Goal: Navigation & Orientation: Understand site structure

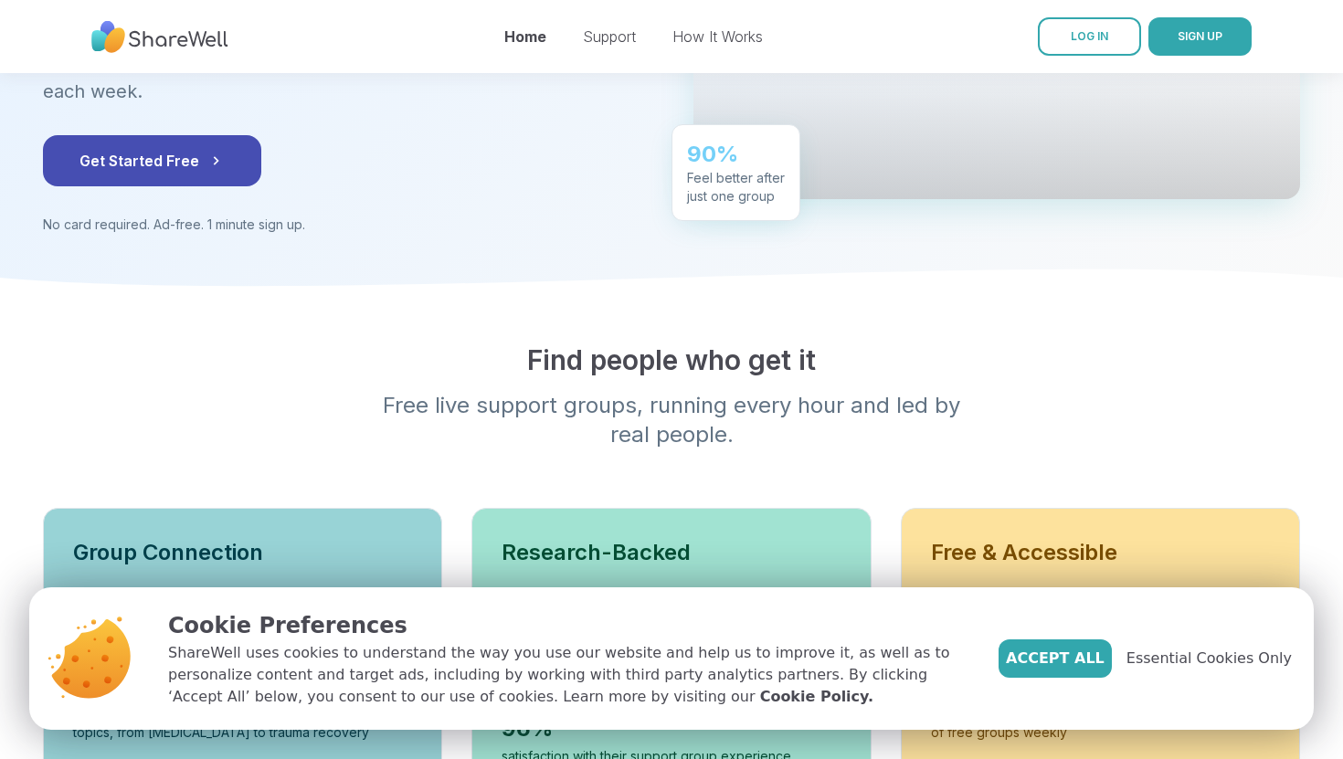
scroll to position [343, 0]
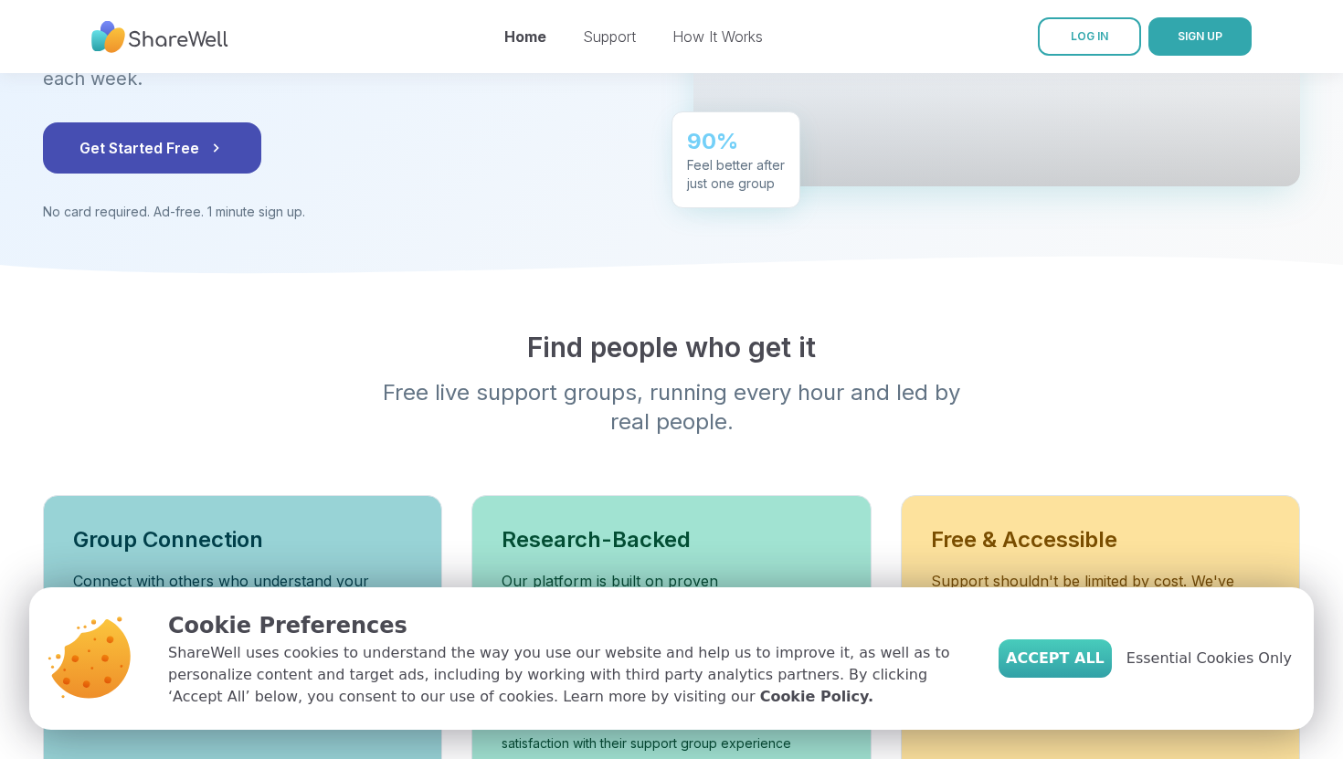
click at [1059, 663] on span "Accept All" at bounding box center [1055, 659] width 99 height 22
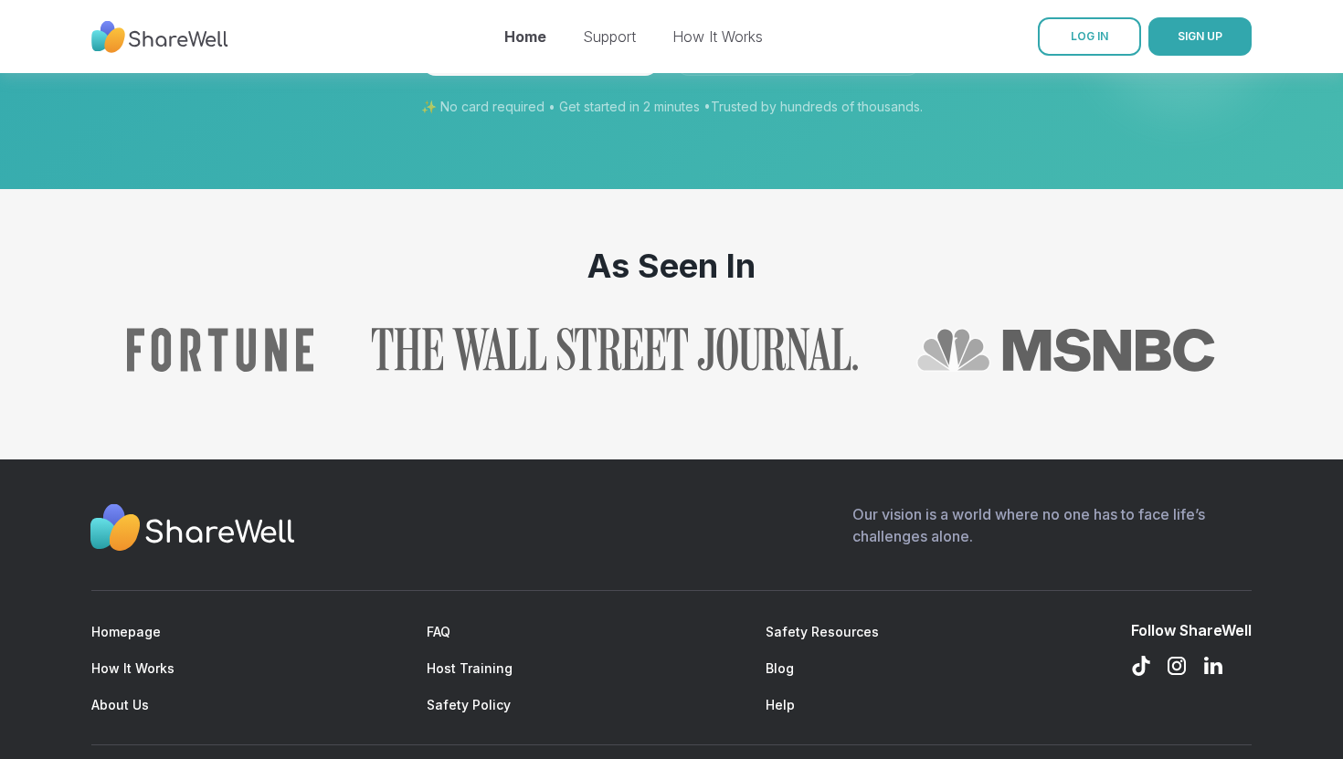
scroll to position [1931, 0]
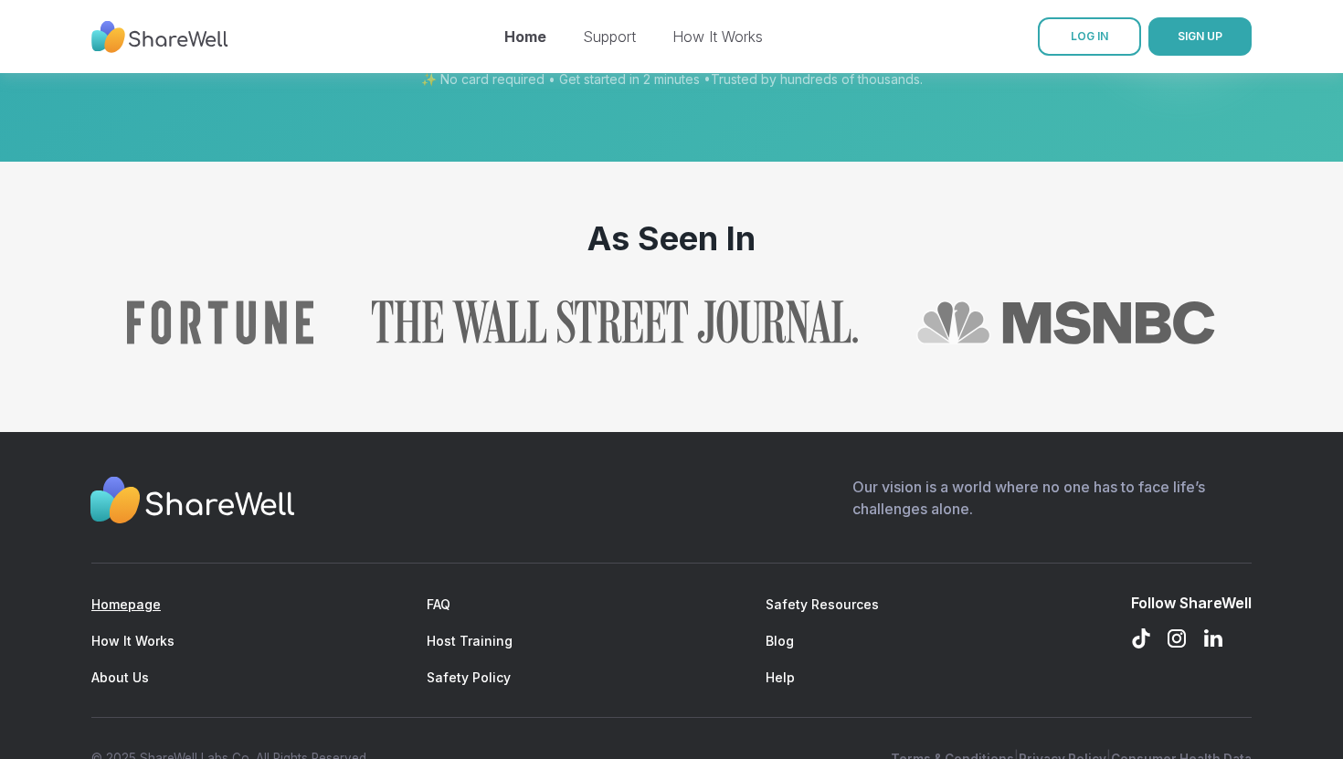
click at [140, 597] on link "Homepage" at bounding box center [125, 605] width 69 height 16
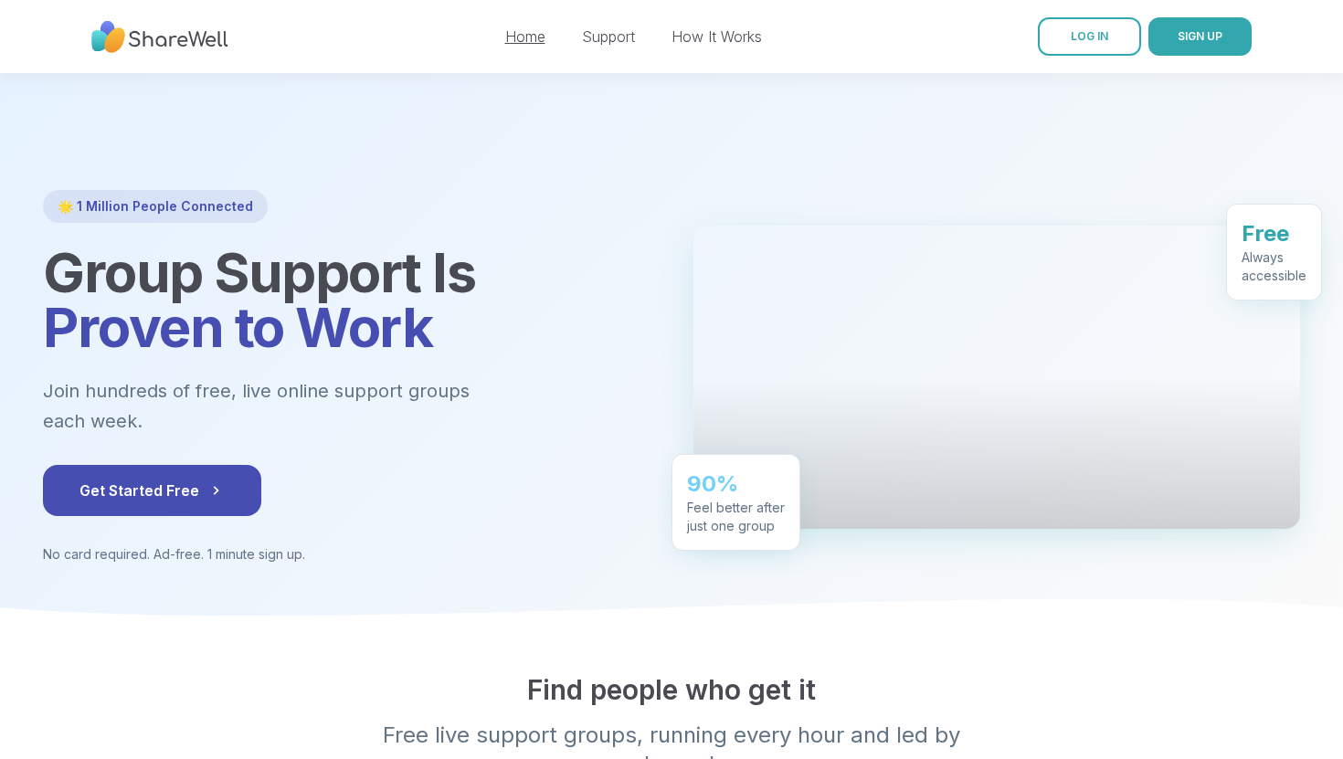
click at [523, 38] on link "Home" at bounding box center [525, 36] width 40 height 18
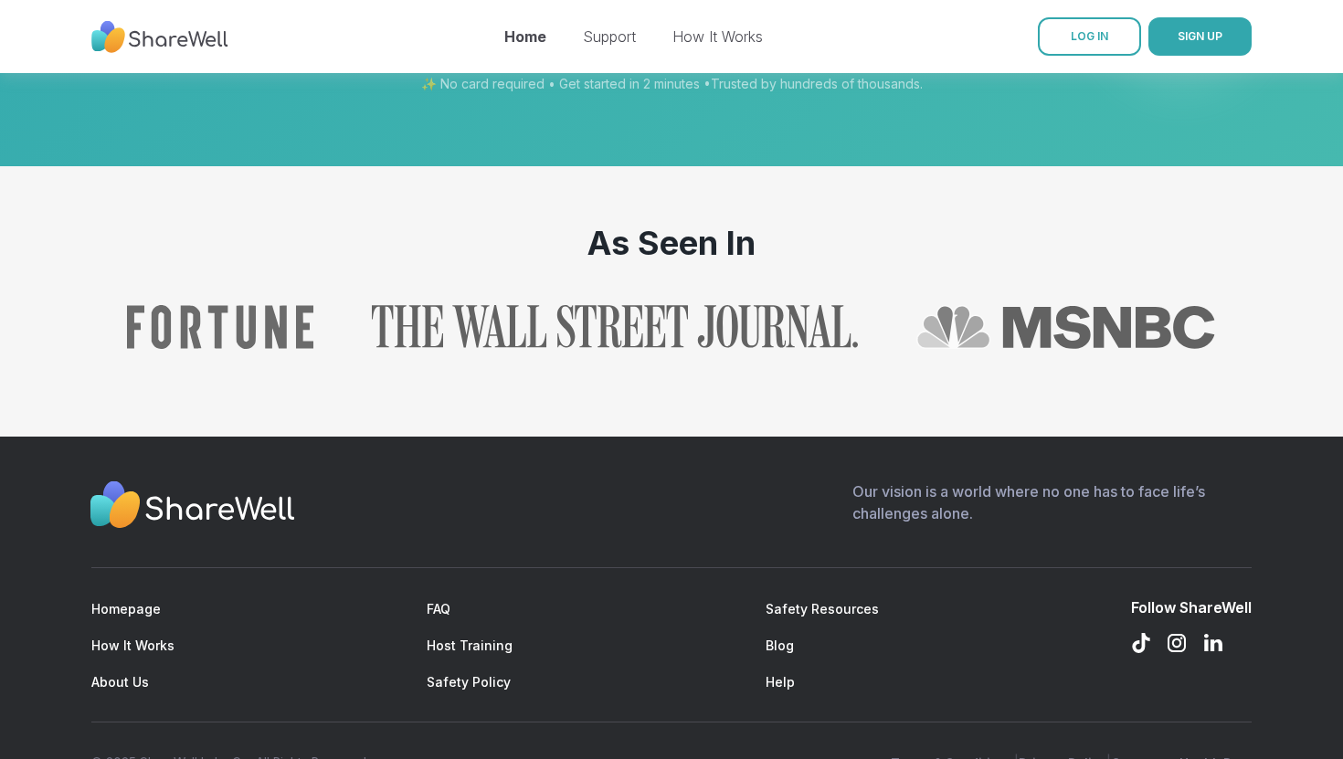
scroll to position [1924, 0]
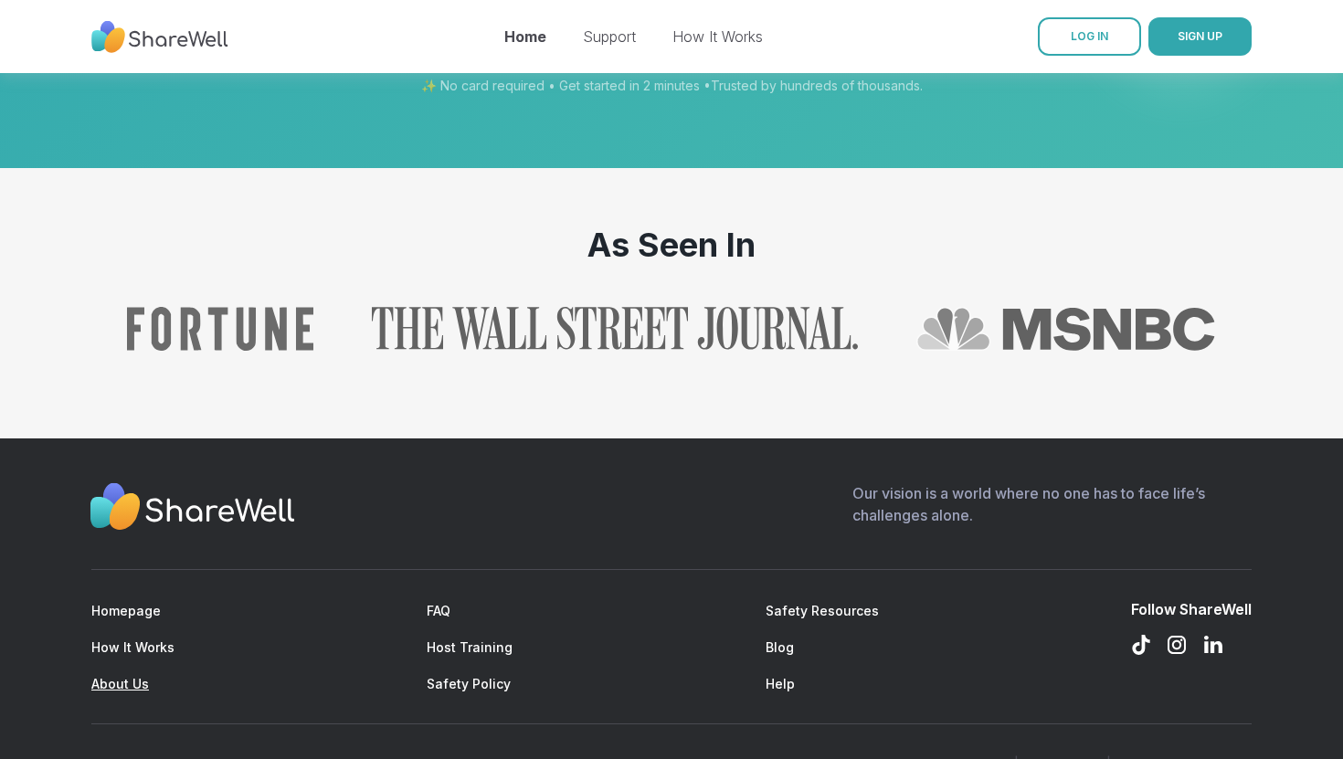
click at [141, 676] on link "About Us" at bounding box center [120, 684] width 58 height 16
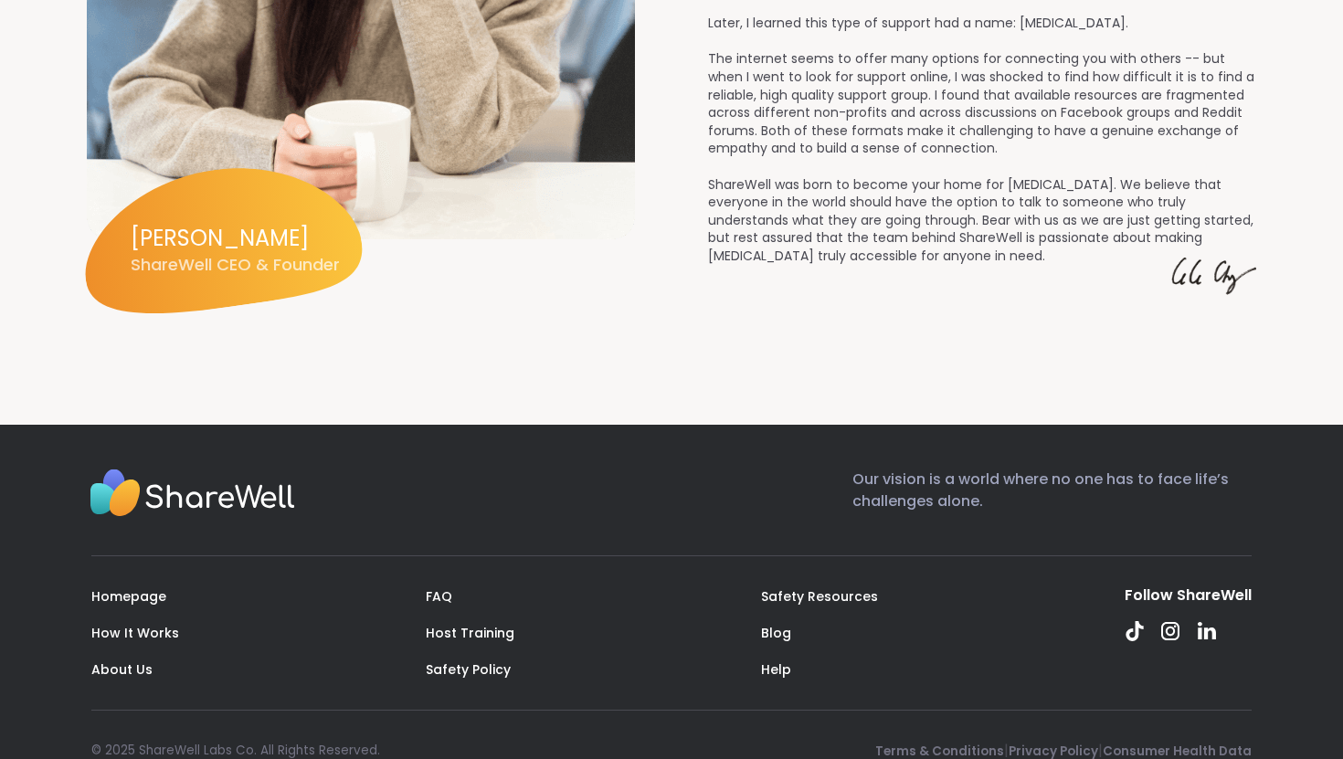
scroll to position [2578, 0]
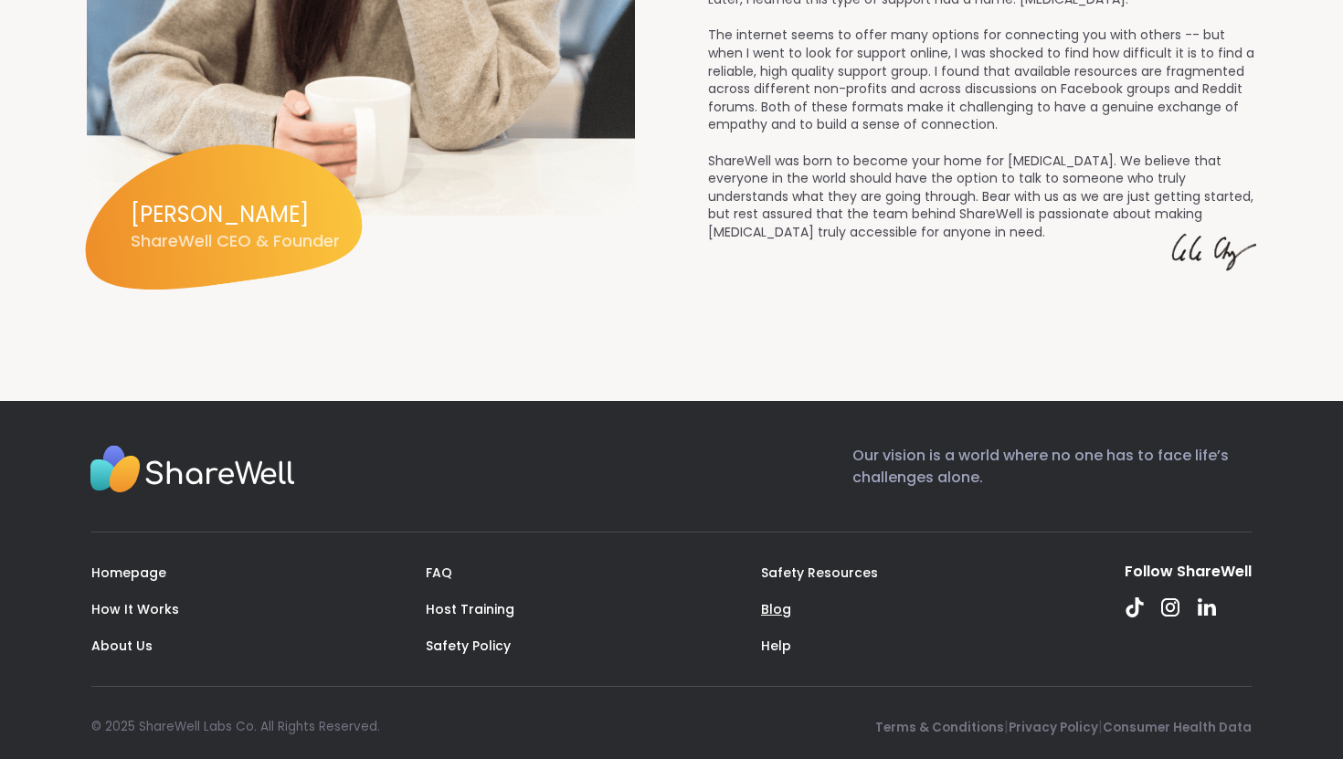
click at [773, 600] on link "Blog" at bounding box center [776, 609] width 30 height 18
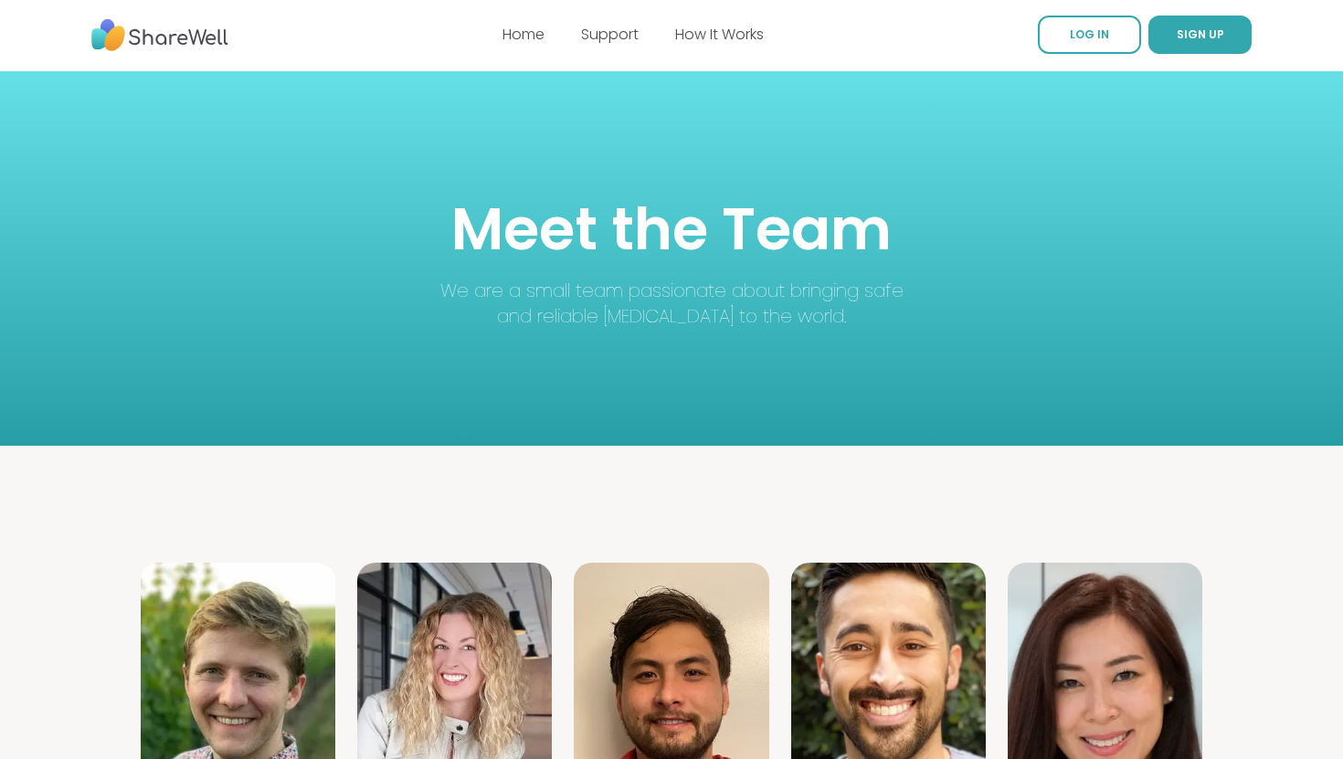
scroll to position [0, 0]
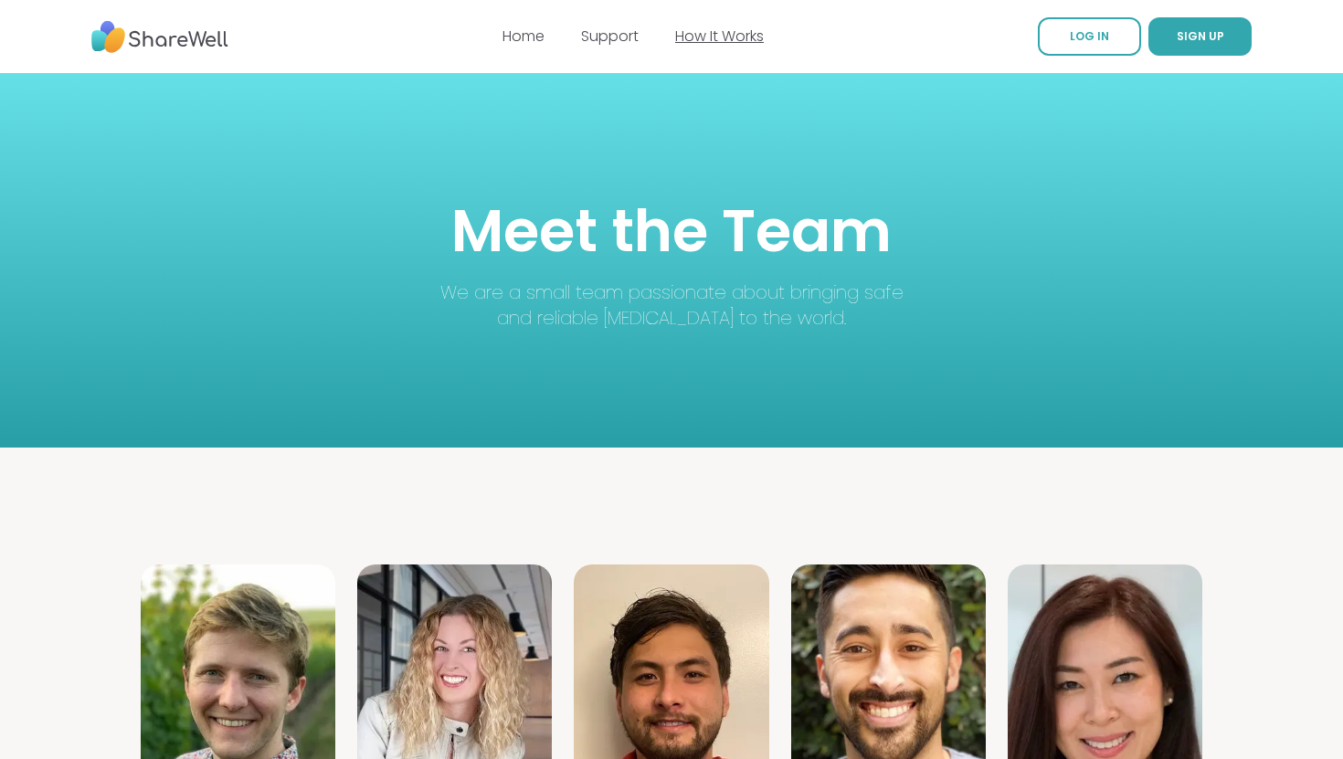
click at [706, 33] on link "How It Works" at bounding box center [719, 36] width 89 height 21
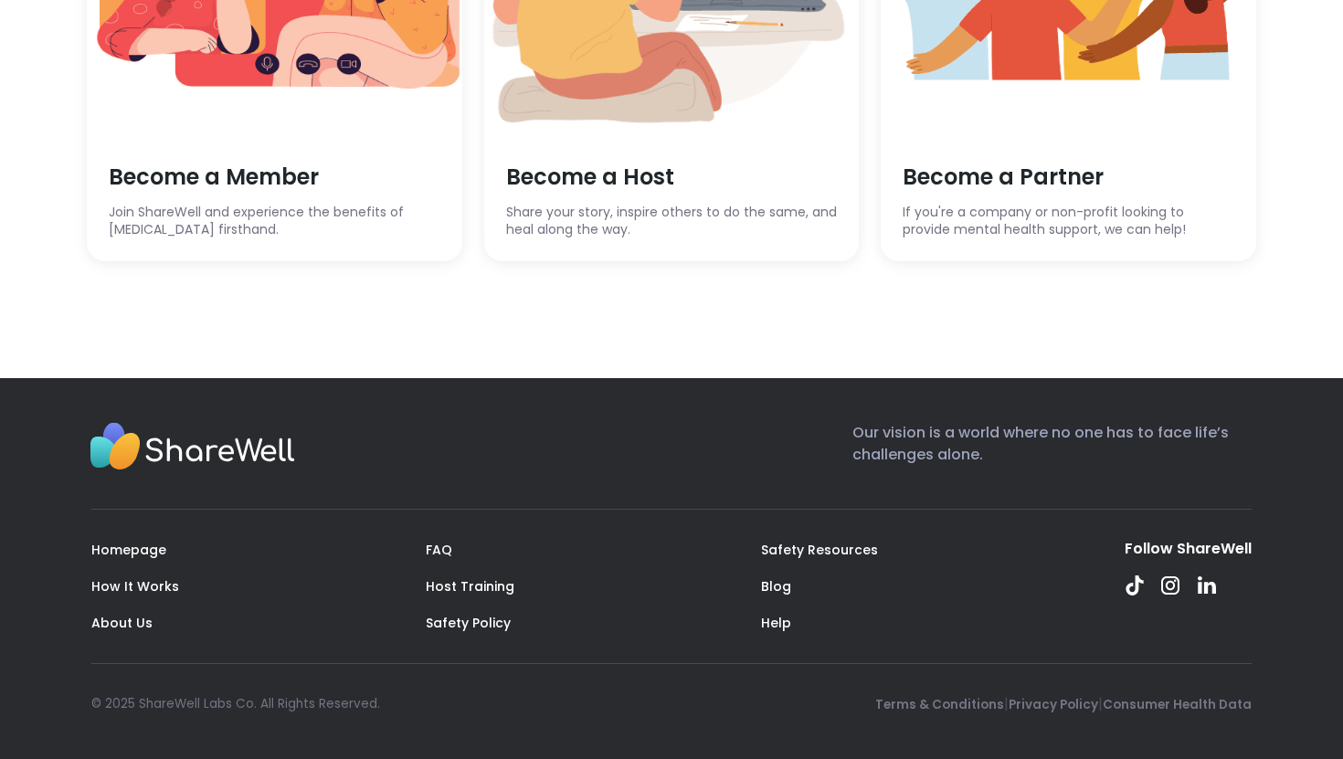
scroll to position [5162, 0]
click at [1006, 239] on span "If you're a company or non-profit looking to provide mental health support, we …" at bounding box center [1069, 222] width 332 height 36
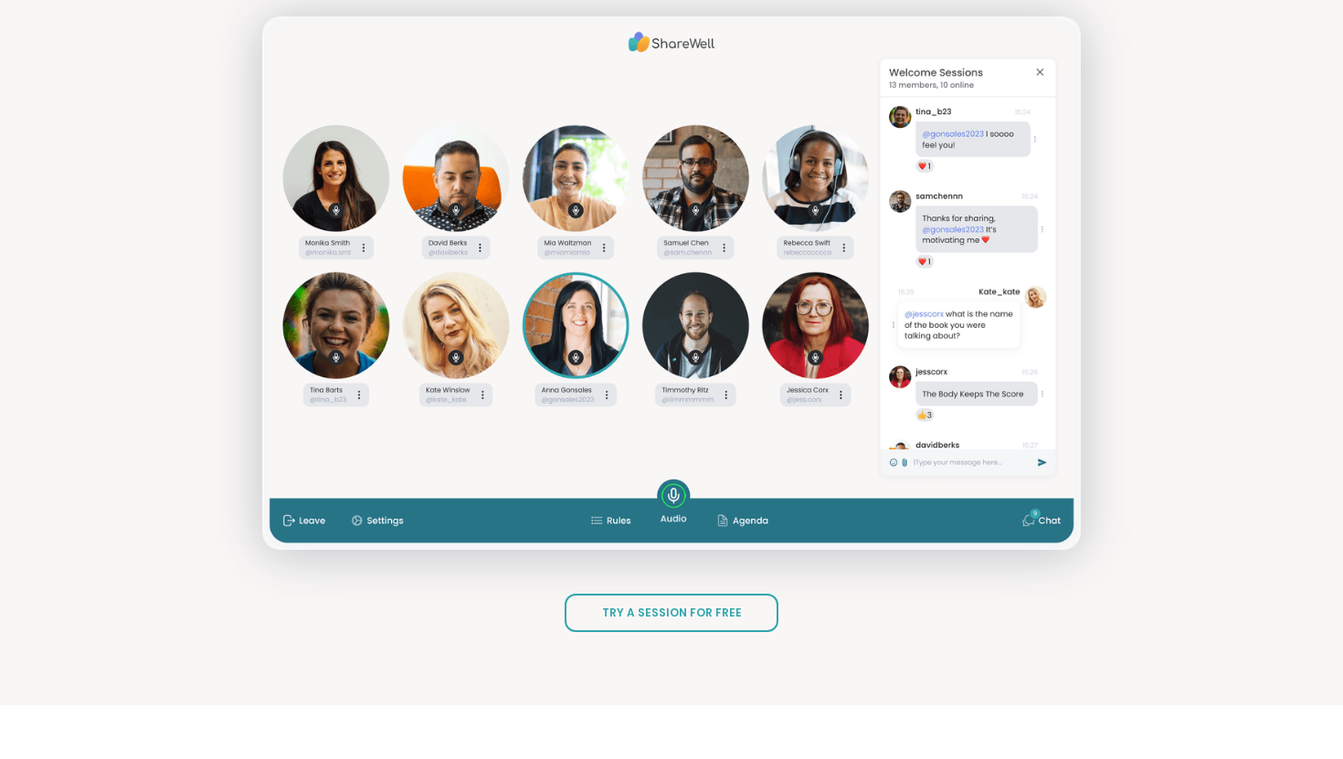
scroll to position [2433, 0]
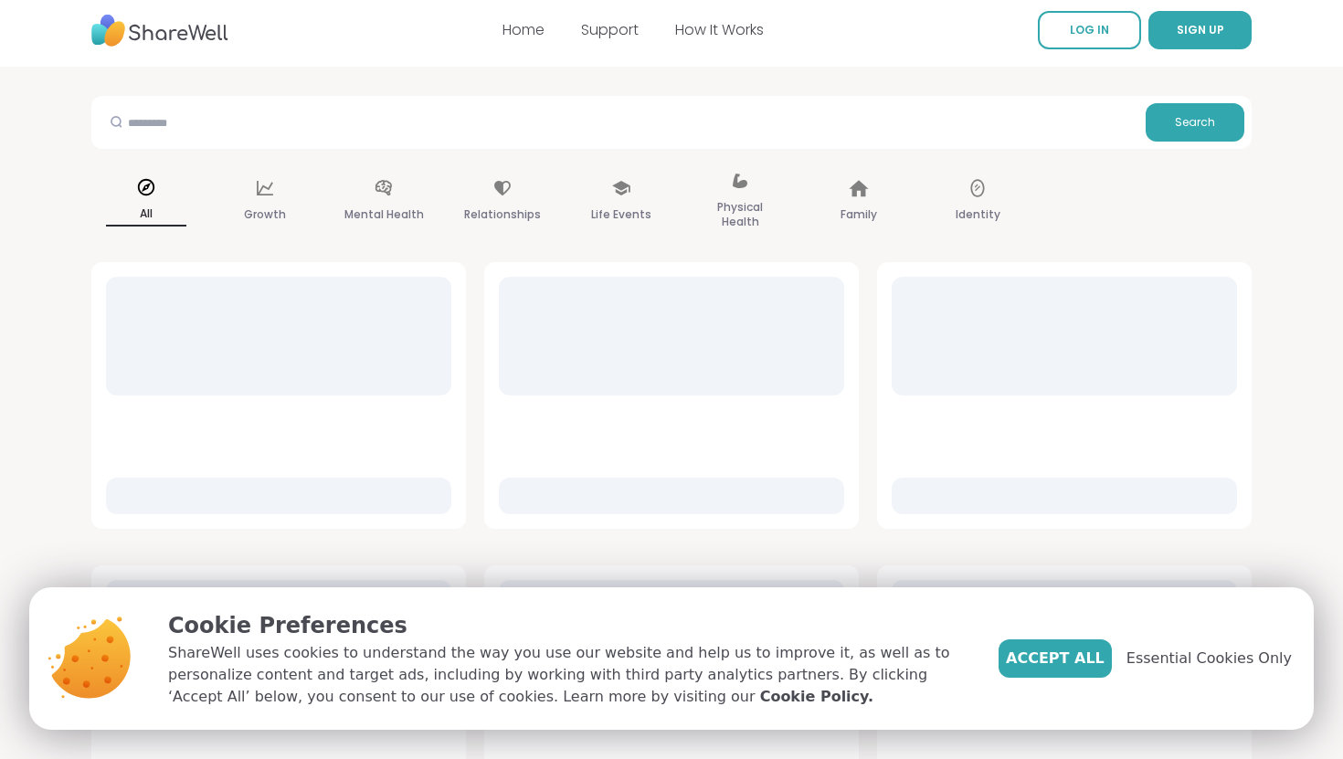
scroll to position [11, 0]
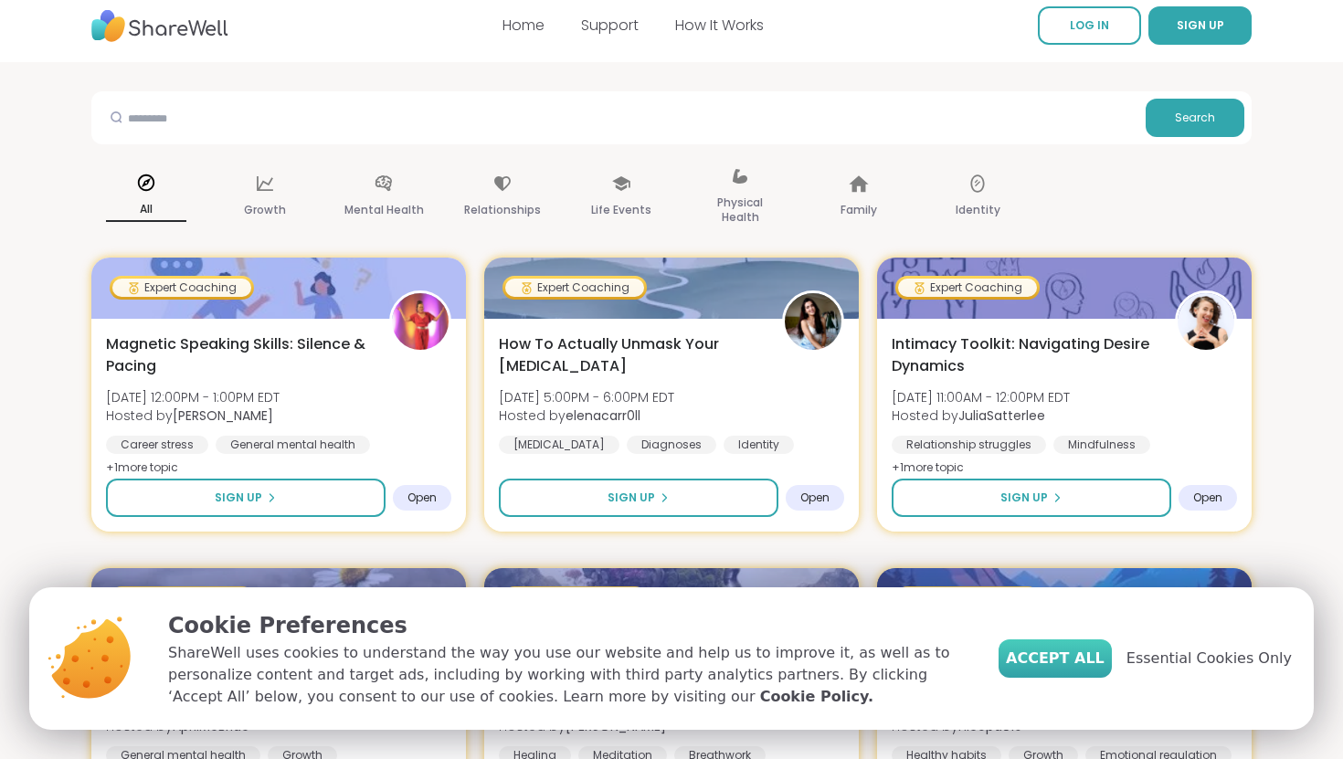
click at [1069, 641] on button "Accept All" at bounding box center [1055, 659] width 113 height 38
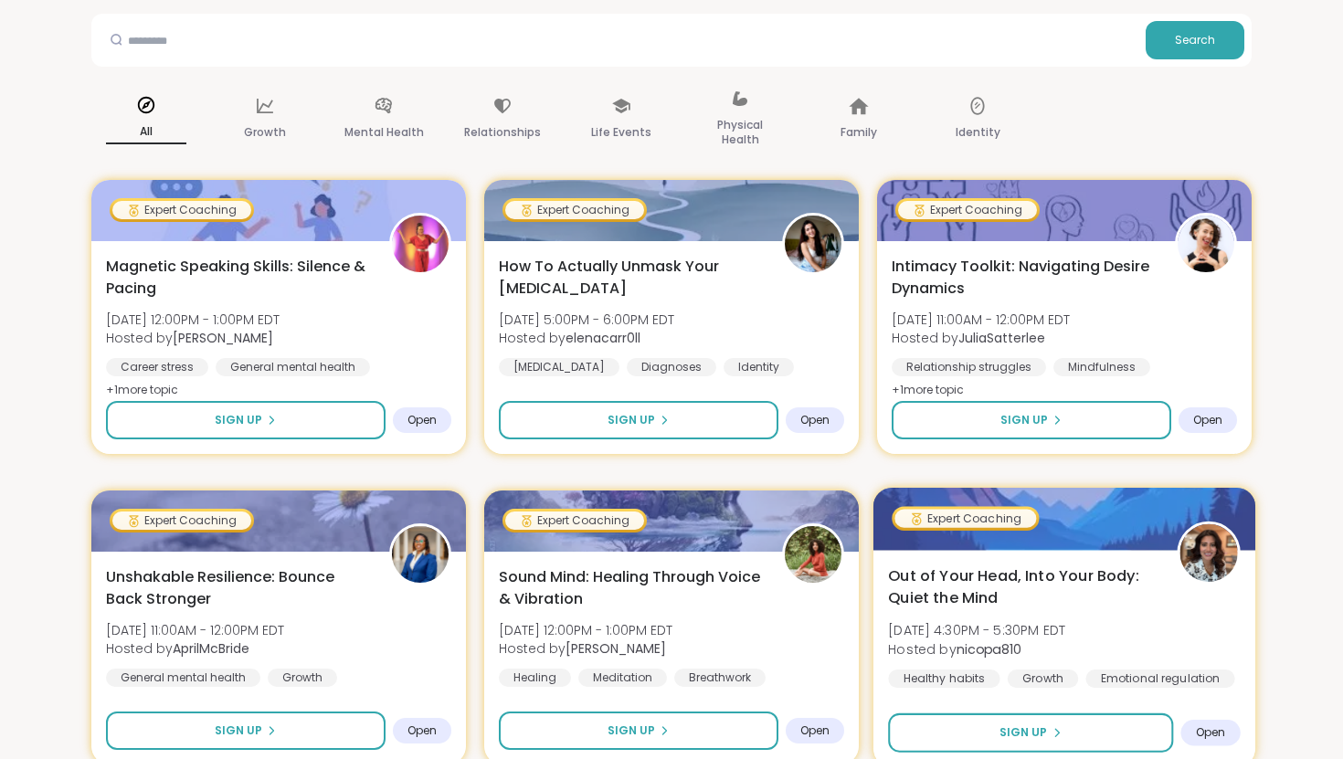
scroll to position [84, 0]
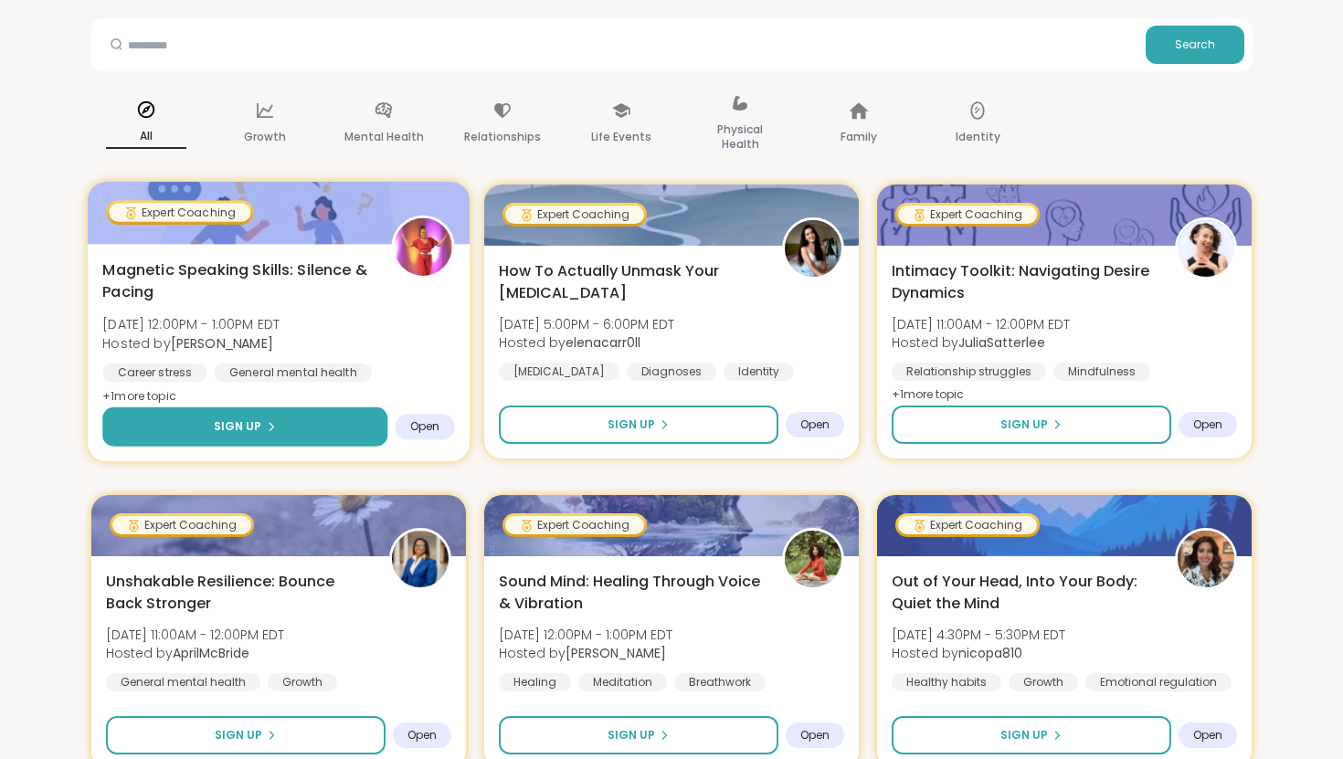
click at [304, 420] on button "Sign Up" at bounding box center [244, 427] width 285 height 39
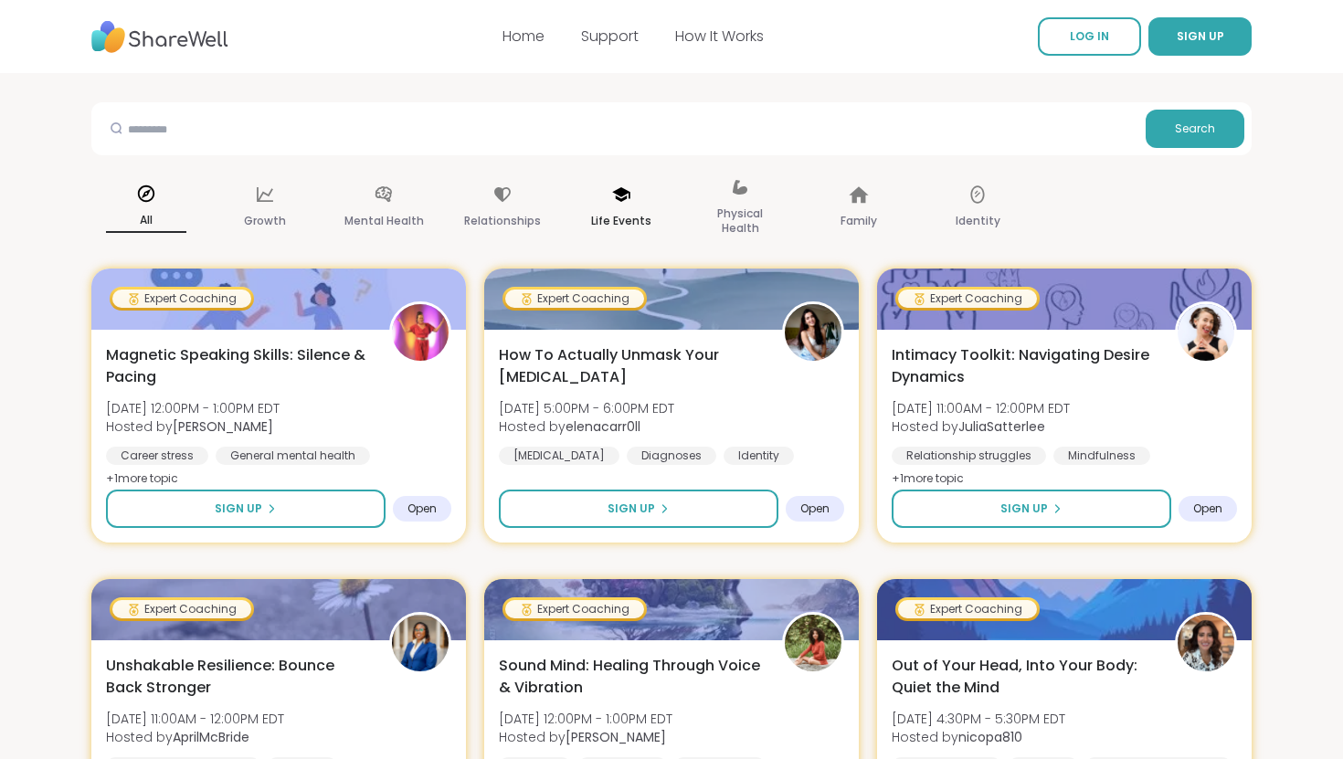
click at [627, 196] on icon at bounding box center [621, 195] width 20 height 20
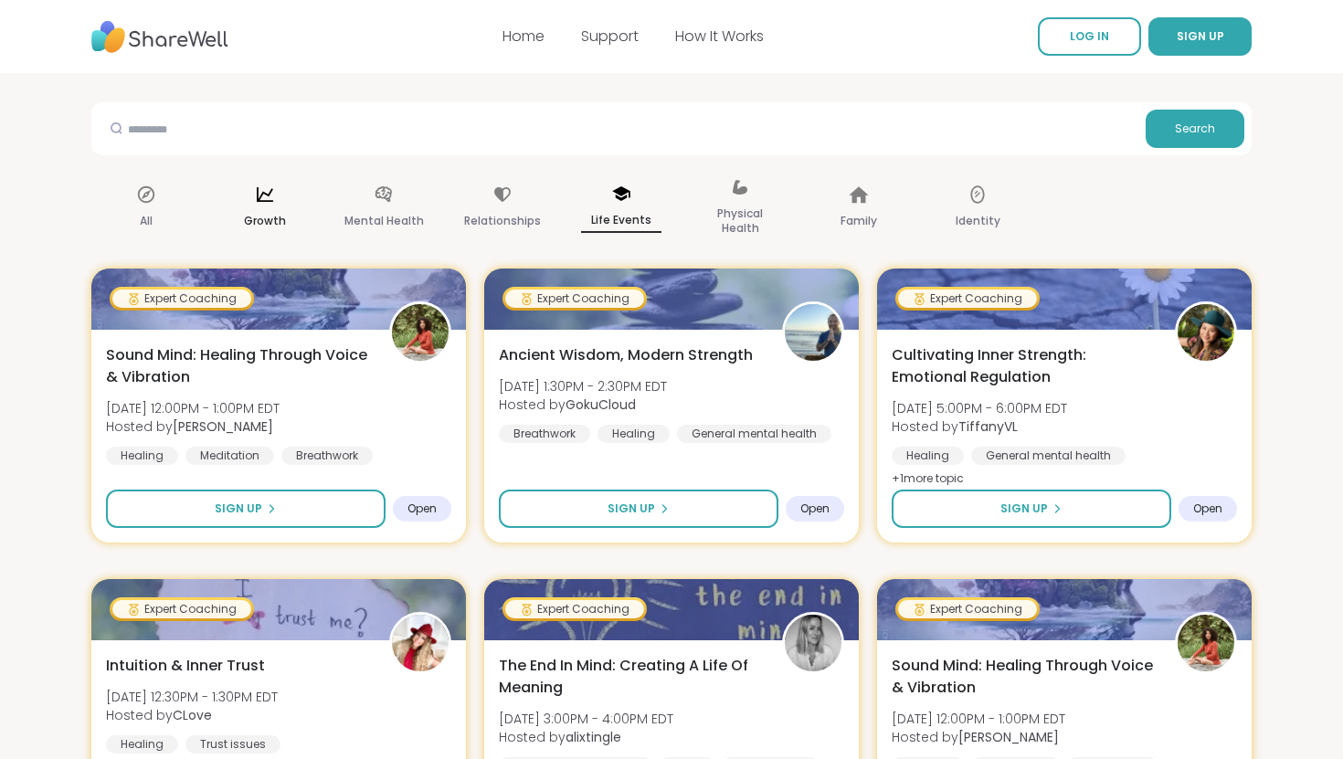
click at [270, 207] on div "Growth" at bounding box center [265, 208] width 110 height 91
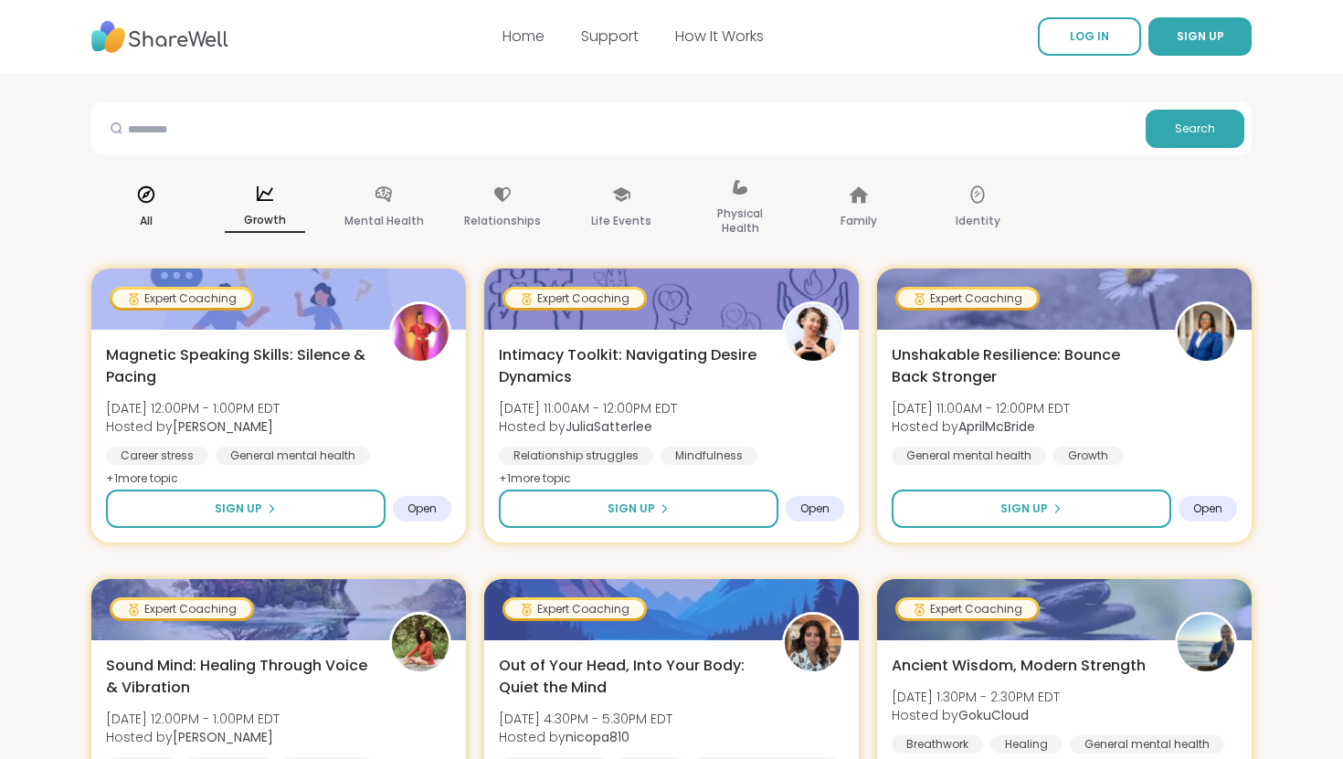
click at [143, 199] on icon at bounding box center [146, 195] width 20 height 20
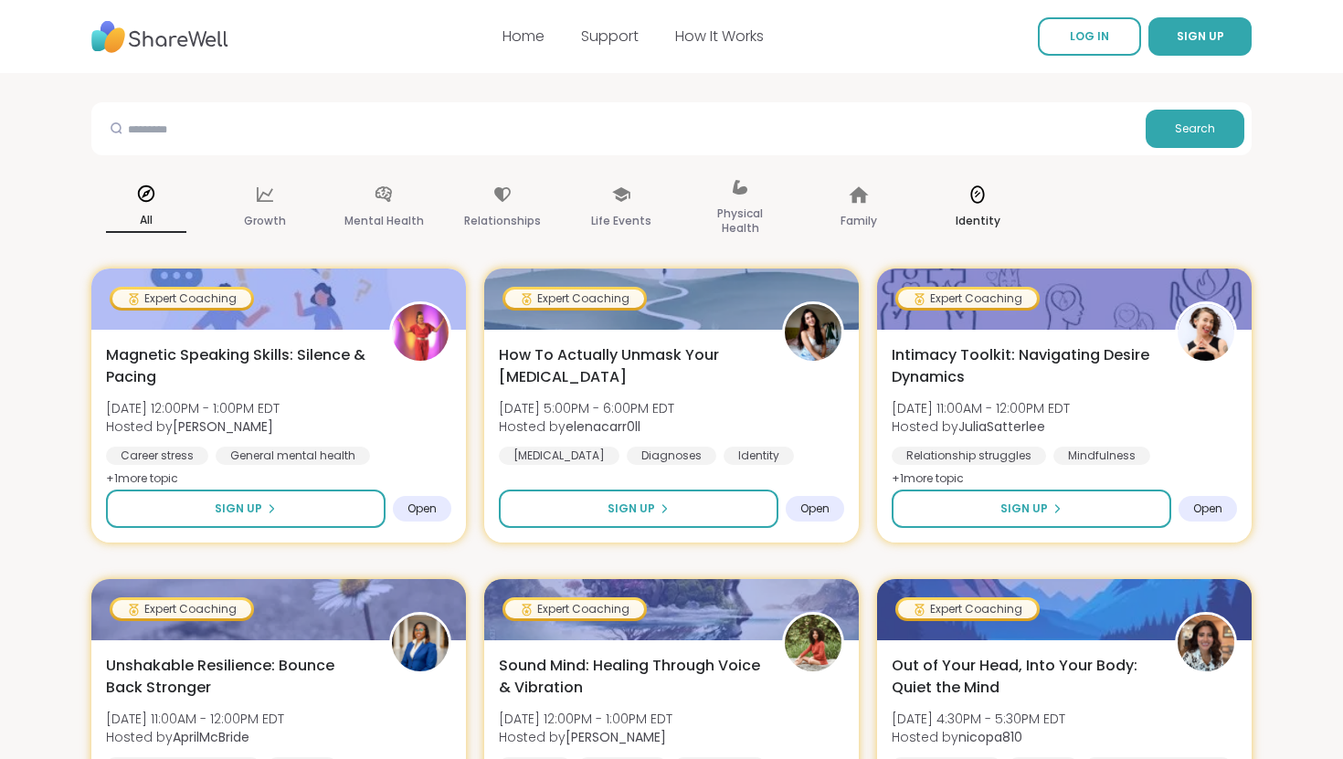
click at [972, 201] on icon at bounding box center [978, 195] width 20 height 20
